Goal: Task Accomplishment & Management: Complete application form

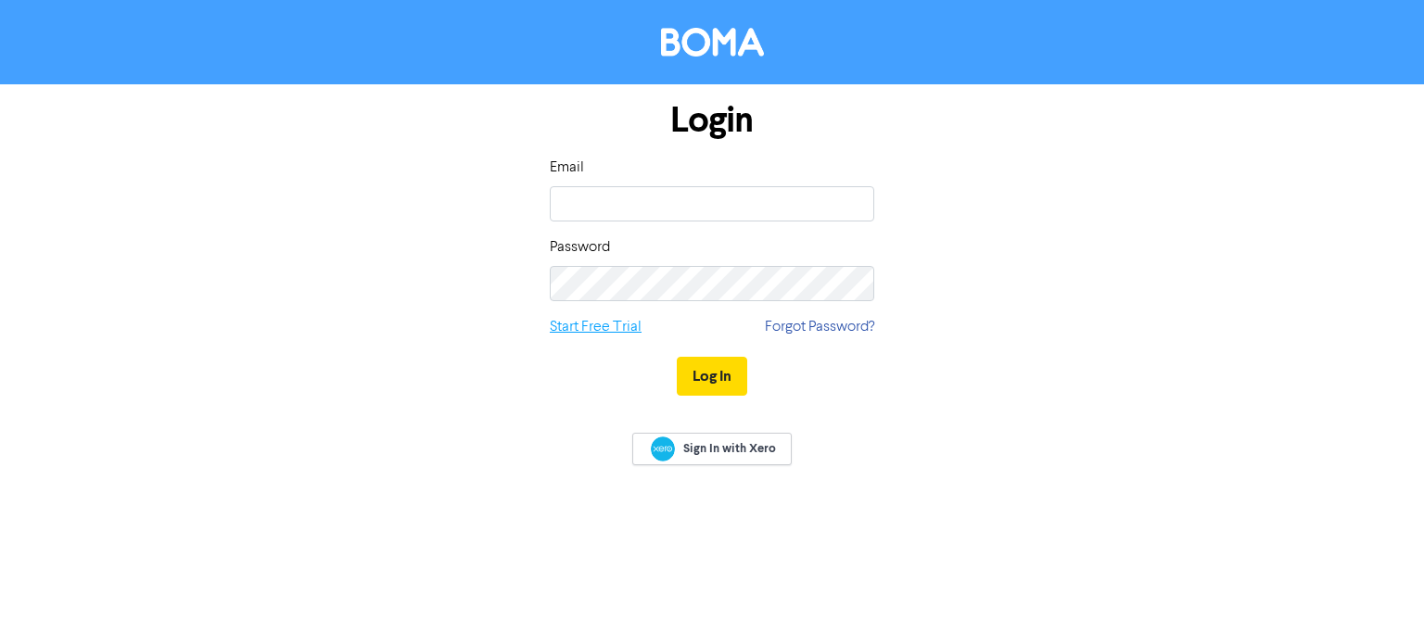
click at [583, 326] on link "Start Free Trial" at bounding box center [596, 327] width 92 height 22
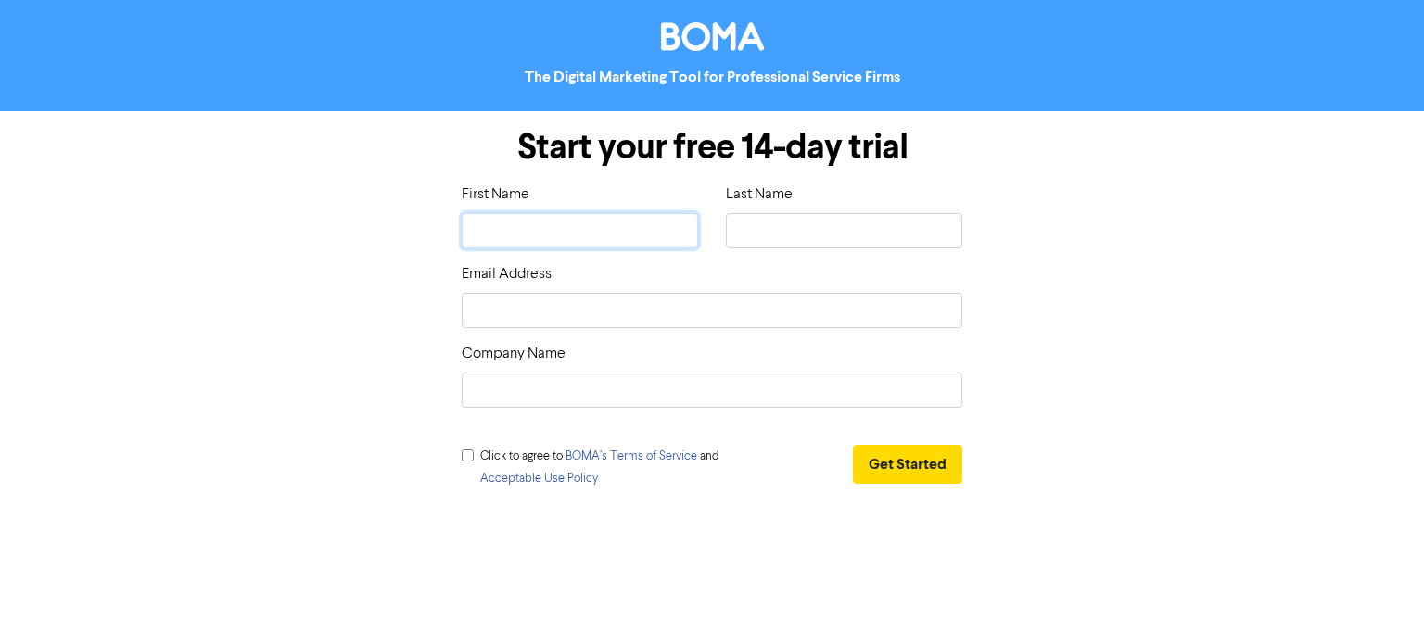
drag, startPoint x: 565, startPoint y: 246, endPoint x: 581, endPoint y: 248, distance: 16.8
click at [565, 246] on input "text" at bounding box center [580, 230] width 236 height 35
type input "Jeff"
type input "Chris"
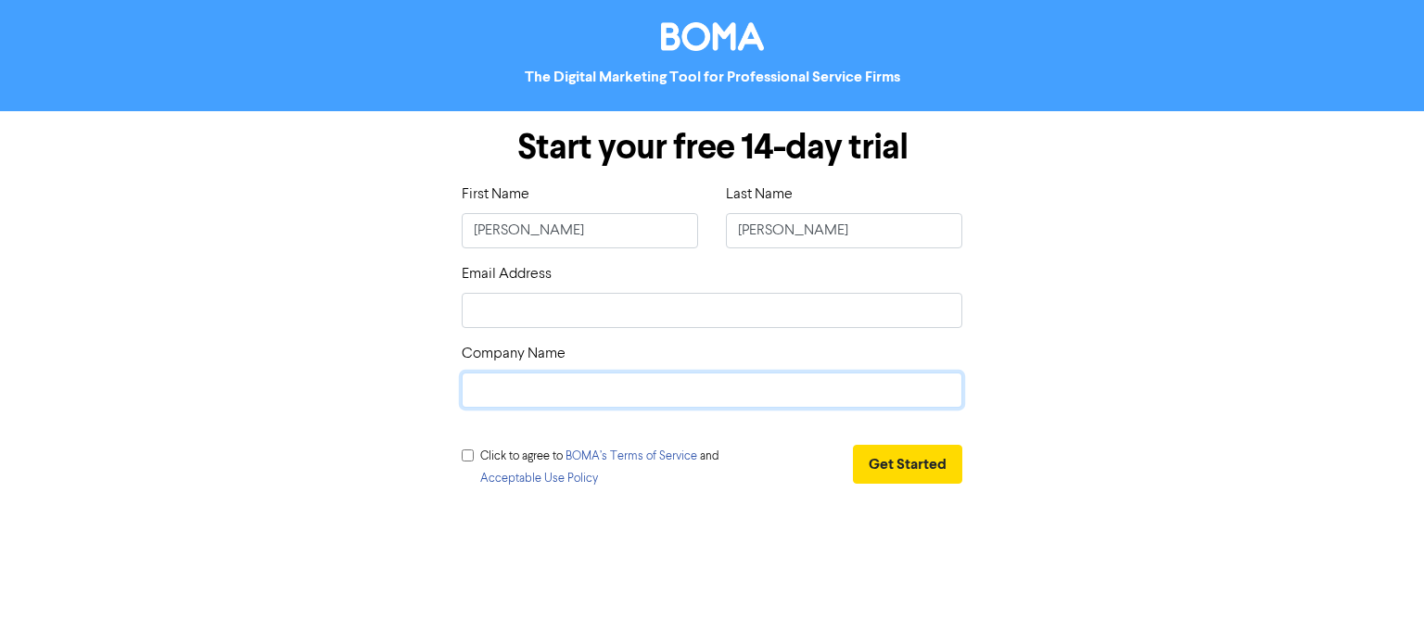
type input "Evolove Medical"
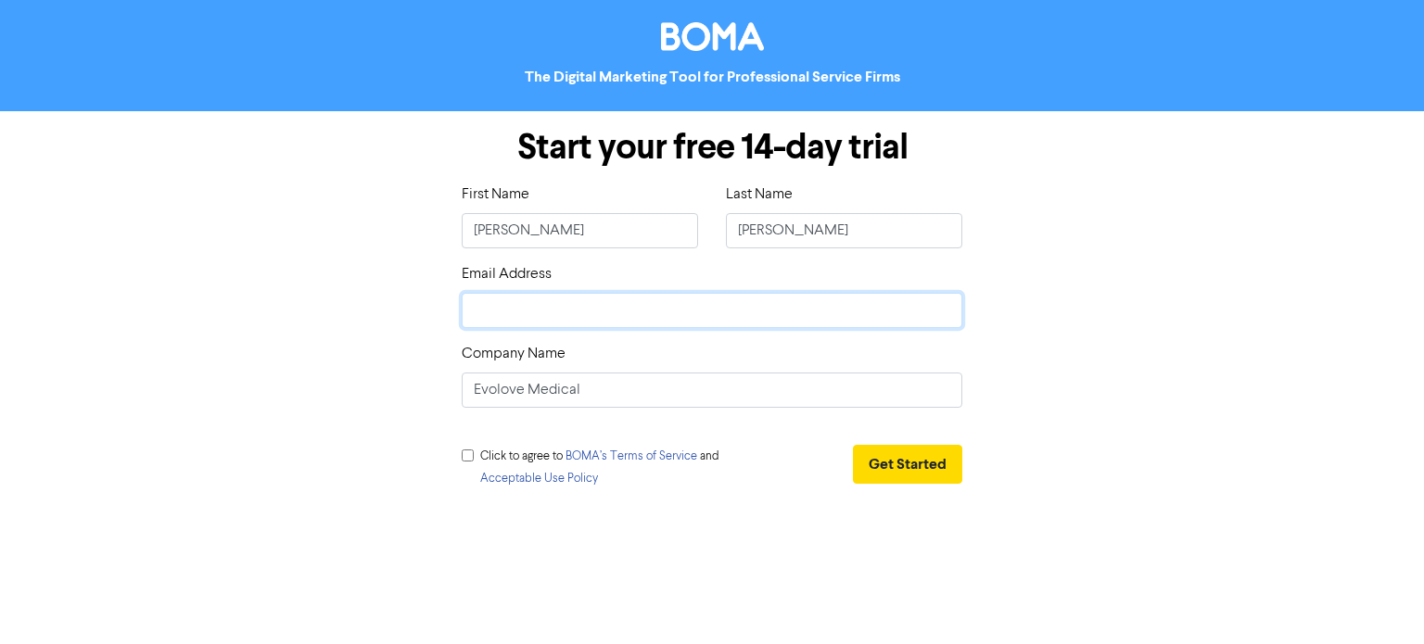
drag, startPoint x: 592, startPoint y: 305, endPoint x: 586, endPoint y: 314, distance: 10.8
click at [590, 306] on input "email" at bounding box center [712, 310] width 501 height 35
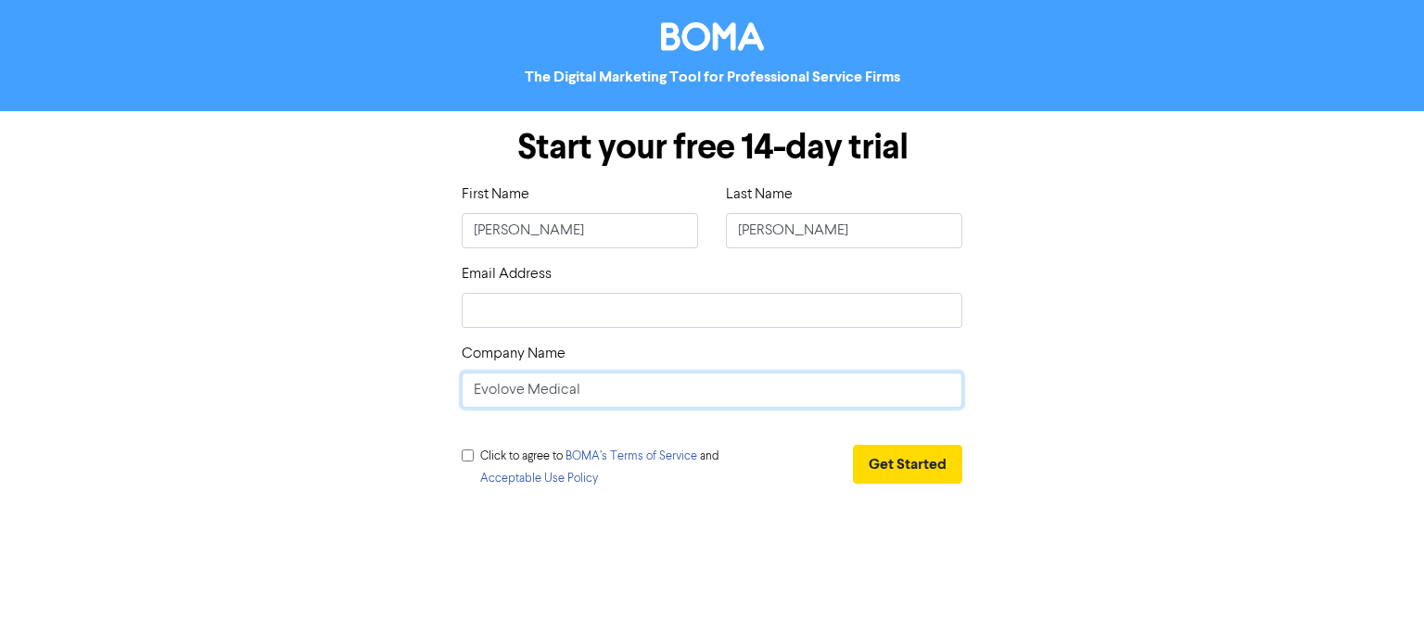
click at [536, 392] on input "Evolove Medical" at bounding box center [712, 390] width 501 height 35
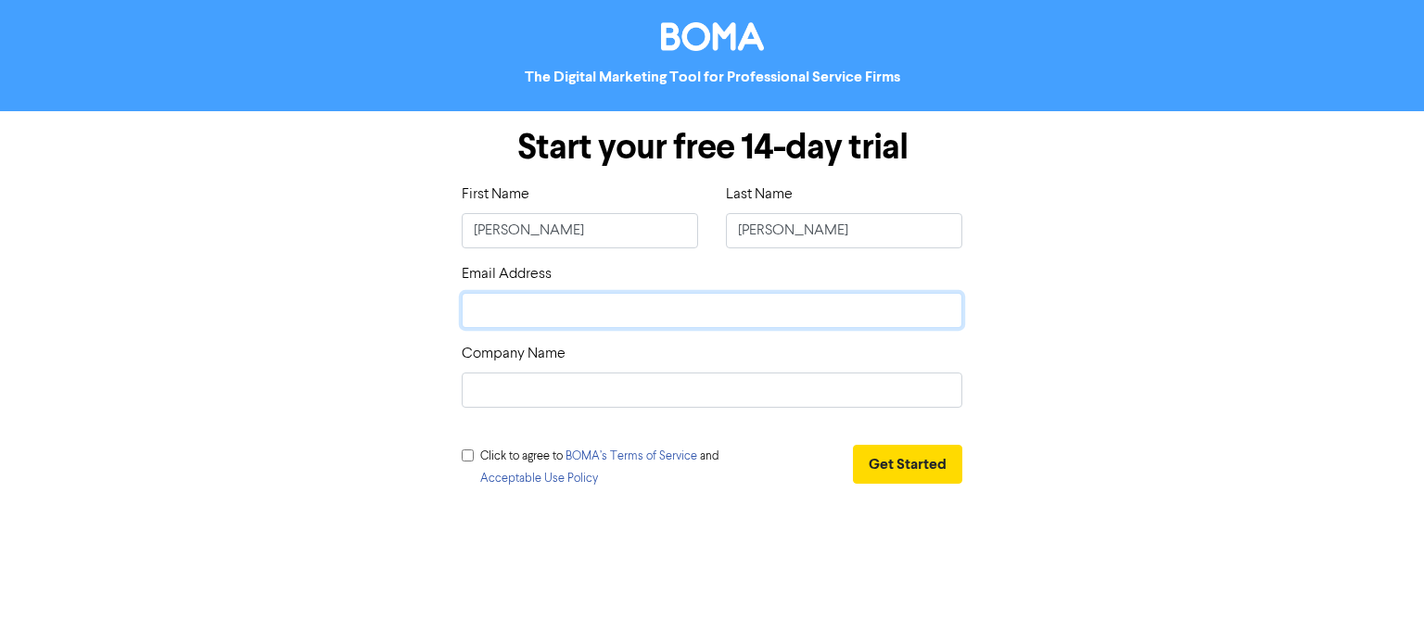
click at [771, 302] on input "email" at bounding box center [712, 310] width 501 height 35
type input "jaffchris01@gmail.com"
click at [469, 457] on input "checkbox" at bounding box center [468, 456] width 12 height 12
checkbox input "true"
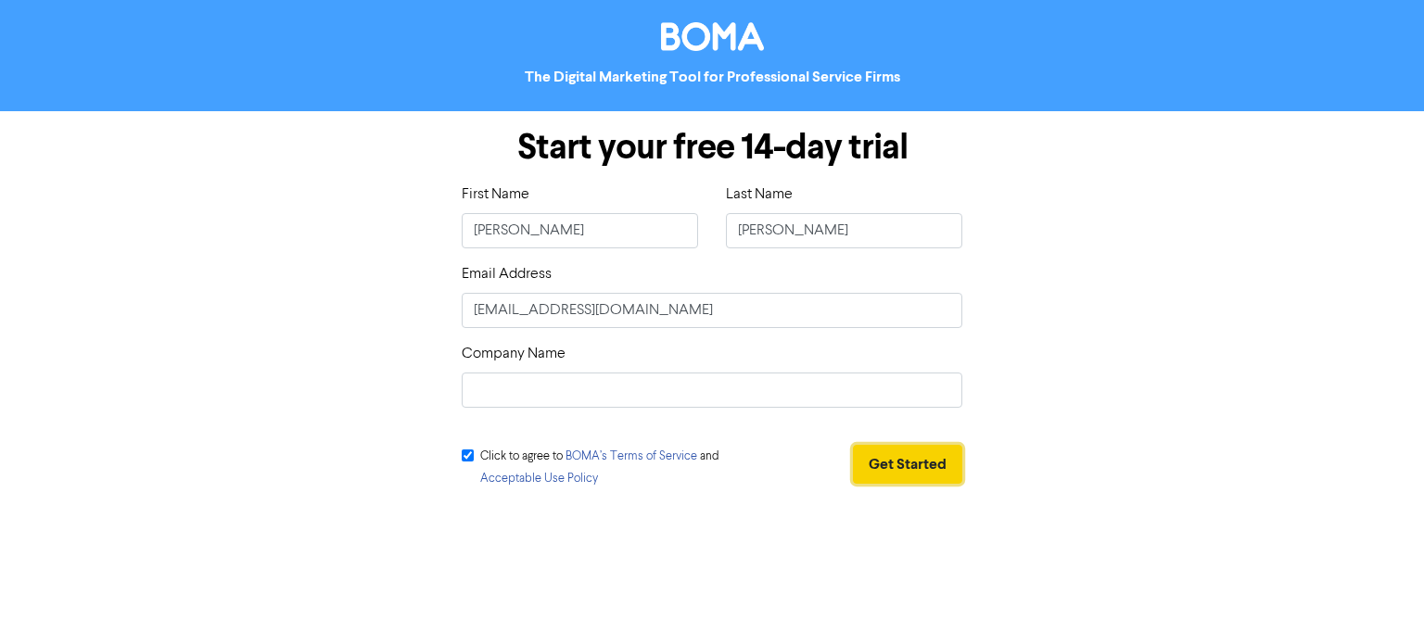
click at [918, 475] on button "Get Started" at bounding box center [907, 464] width 109 height 39
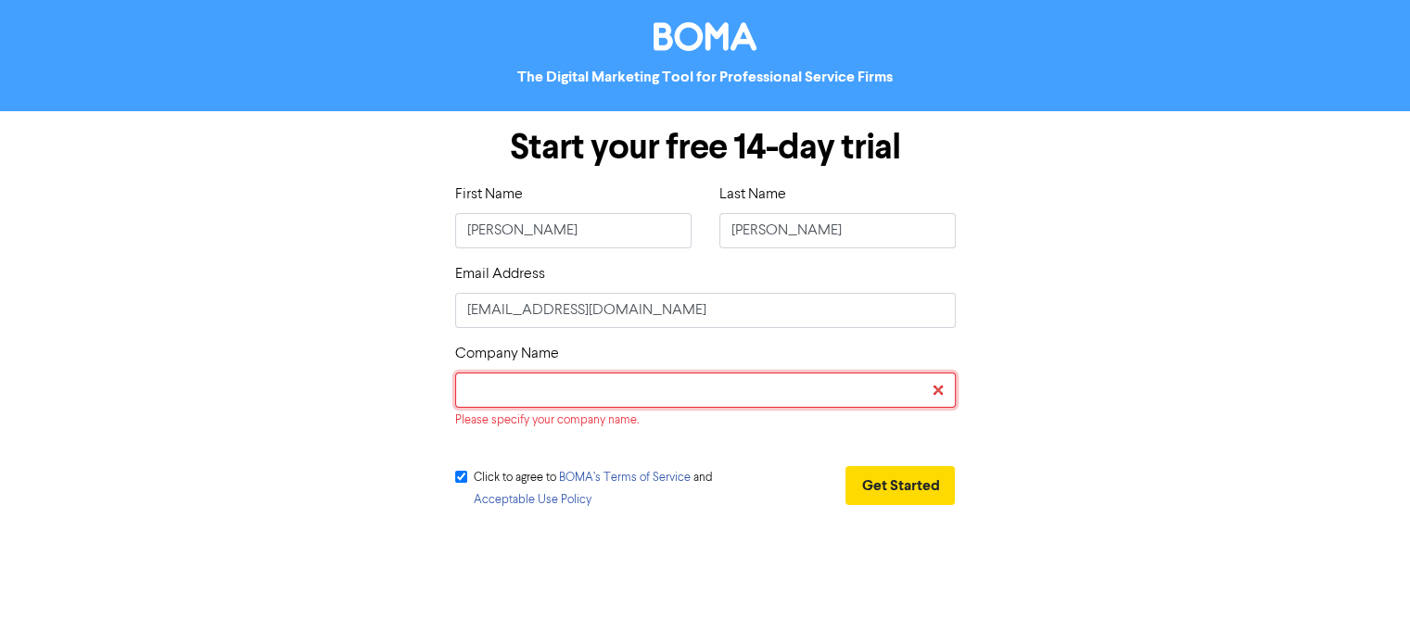
click at [571, 401] on input "text" at bounding box center [705, 390] width 501 height 35
type input "Jeff Chris"
click at [903, 477] on button "Get Started" at bounding box center [900, 485] width 109 height 39
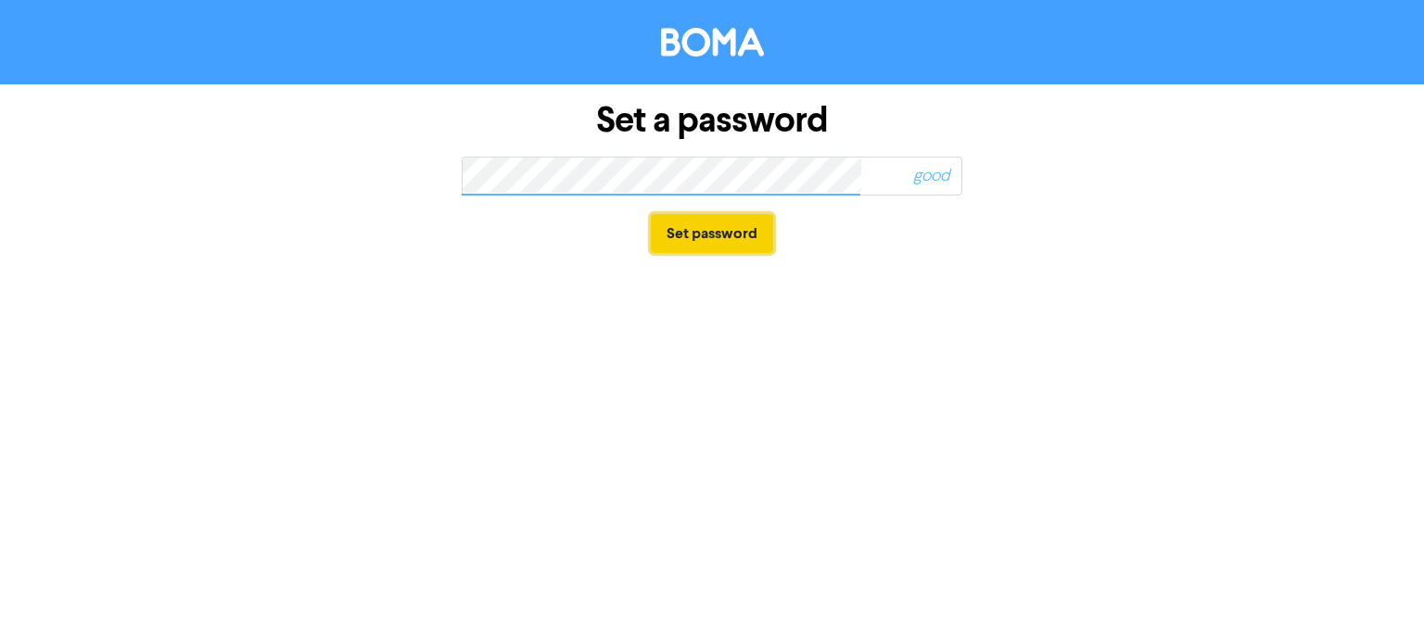
click at [734, 251] on button "Set password" at bounding box center [712, 233] width 122 height 39
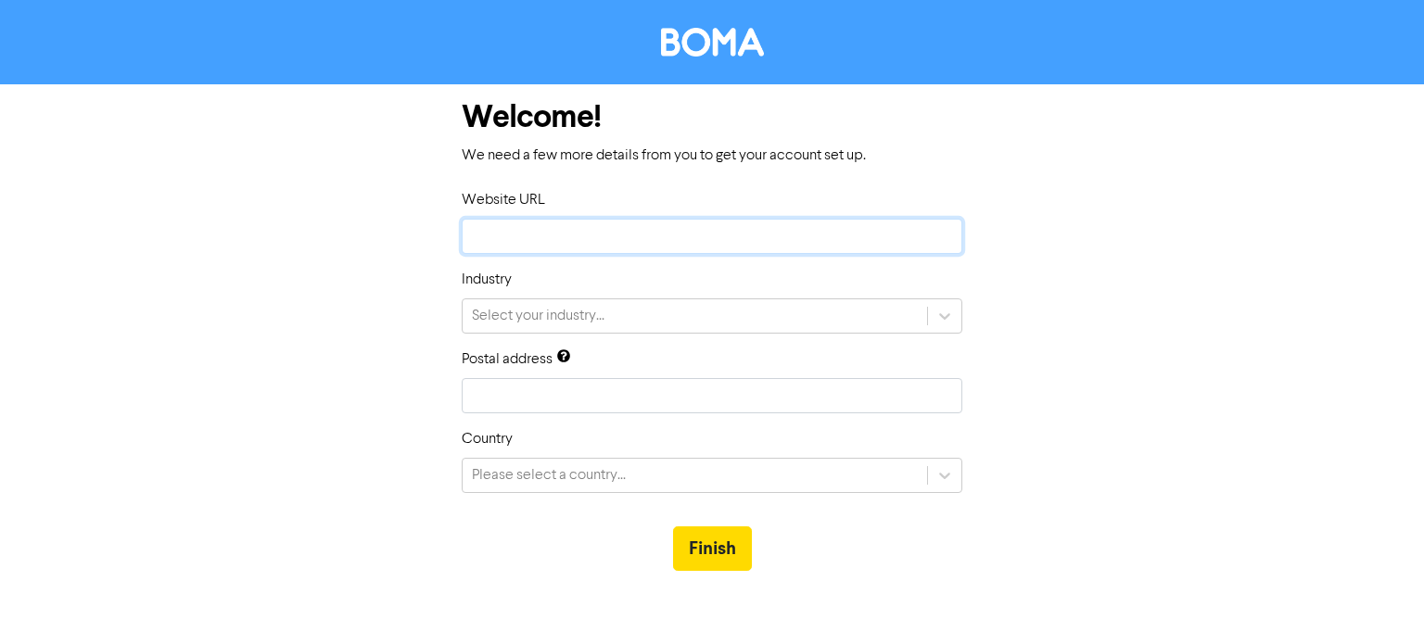
click at [564, 229] on input "text" at bounding box center [712, 236] width 501 height 35
click at [296, 273] on div "Welcome! We need a few more details from you to get your account set up. Websit…" at bounding box center [712, 336] width 1057 height 505
